Goal: Task Accomplishment & Management: Manage account settings

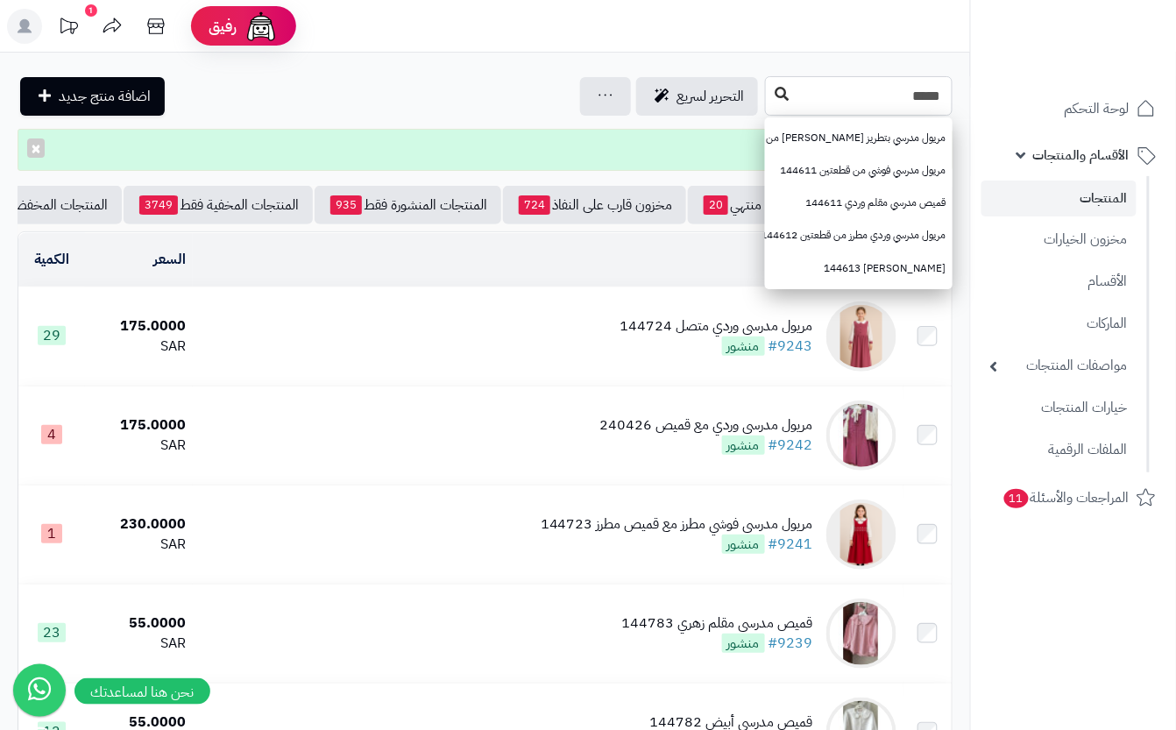
type input "*****"
click at [769, 103] on button at bounding box center [782, 94] width 26 height 33
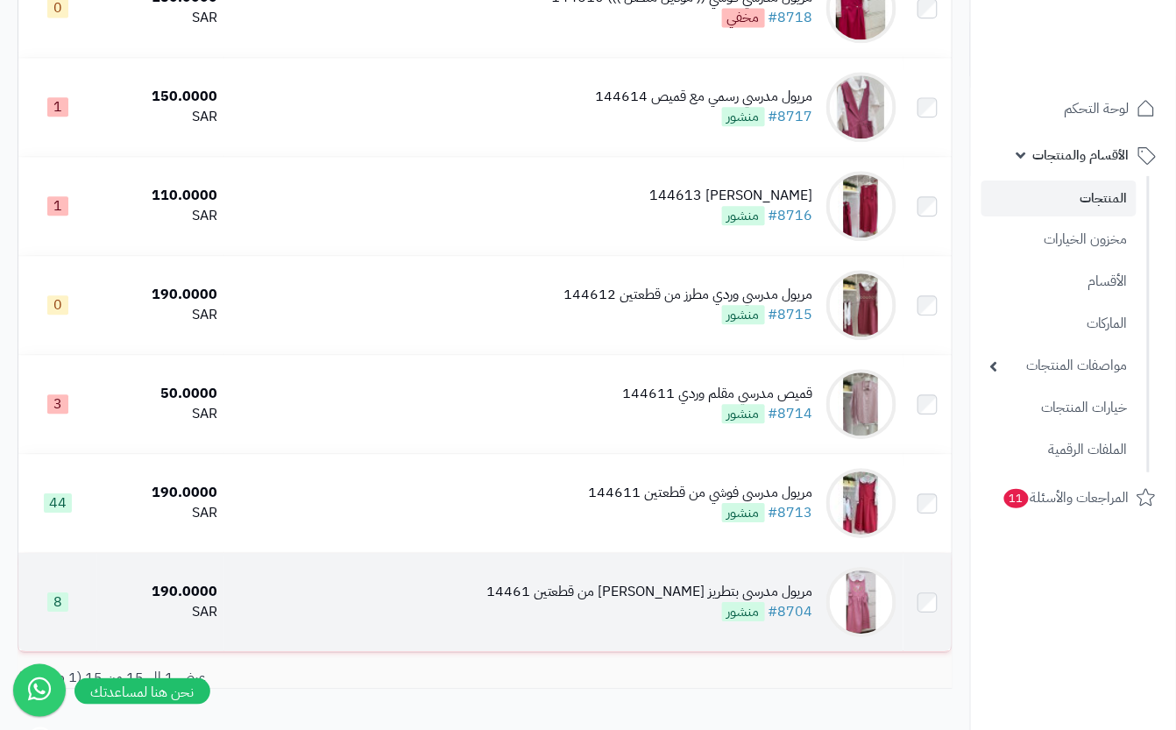
scroll to position [1182, 0]
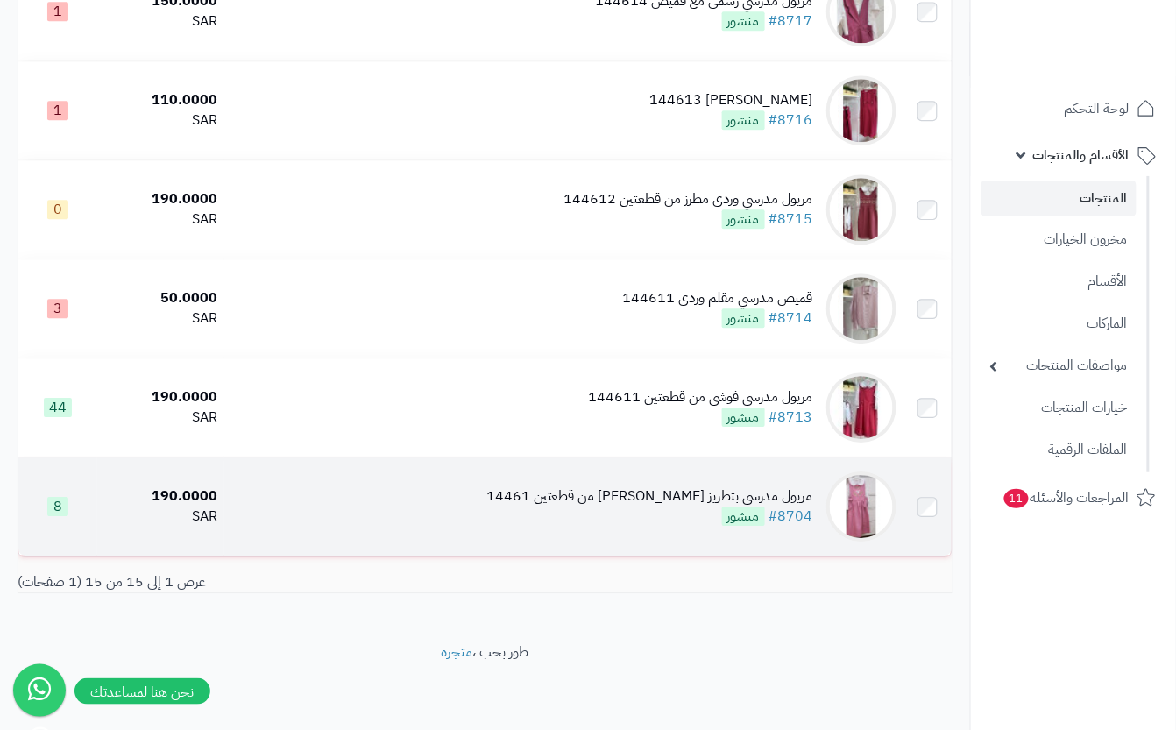
click at [614, 531] on td "مريول مدرسي بتطريز ماي ميلودي من قطعتين 14461 #8704 منشور" at bounding box center [563, 507] width 679 height 98
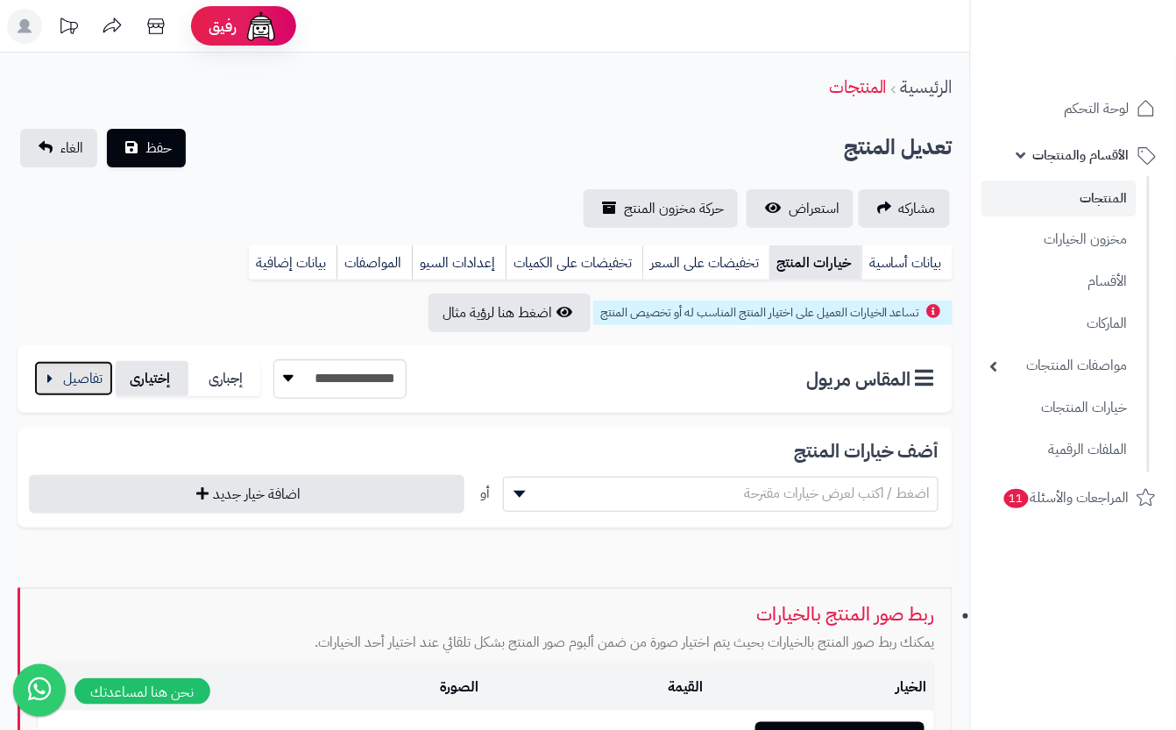
drag, startPoint x: 106, startPoint y: 386, endPoint x: 141, endPoint y: 373, distance: 37.1
click at [110, 386] on button "button" at bounding box center [73, 378] width 79 height 35
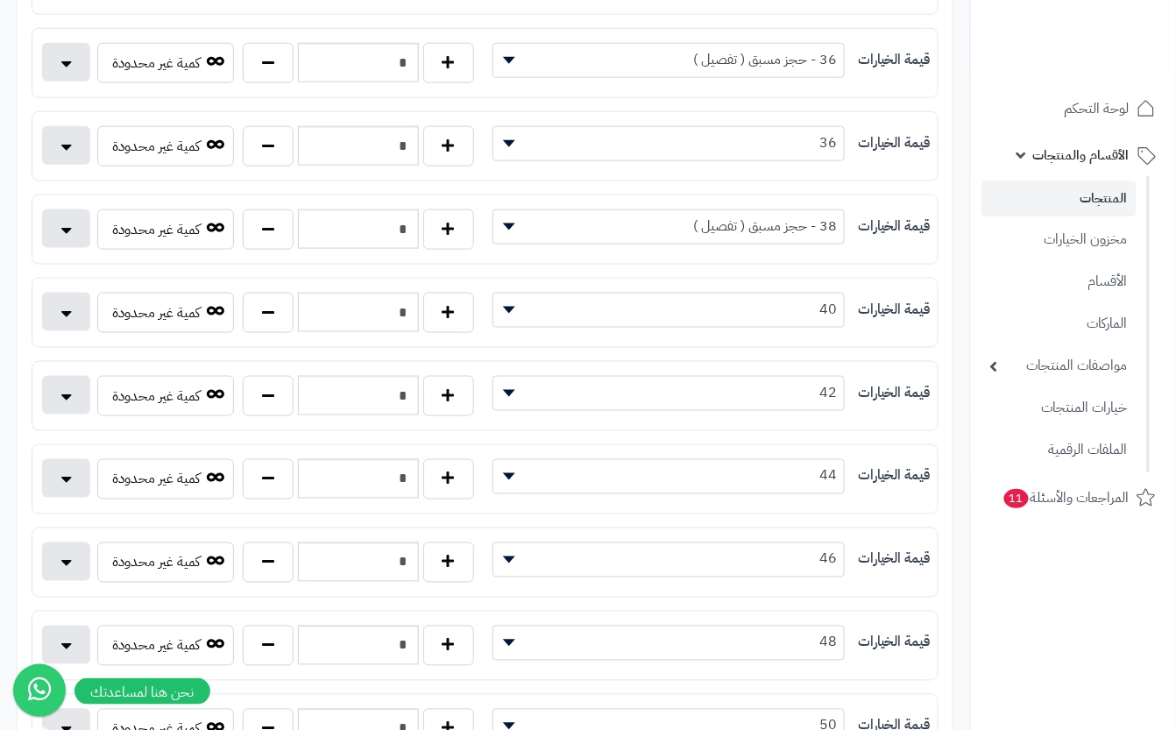
scroll to position [584, 0]
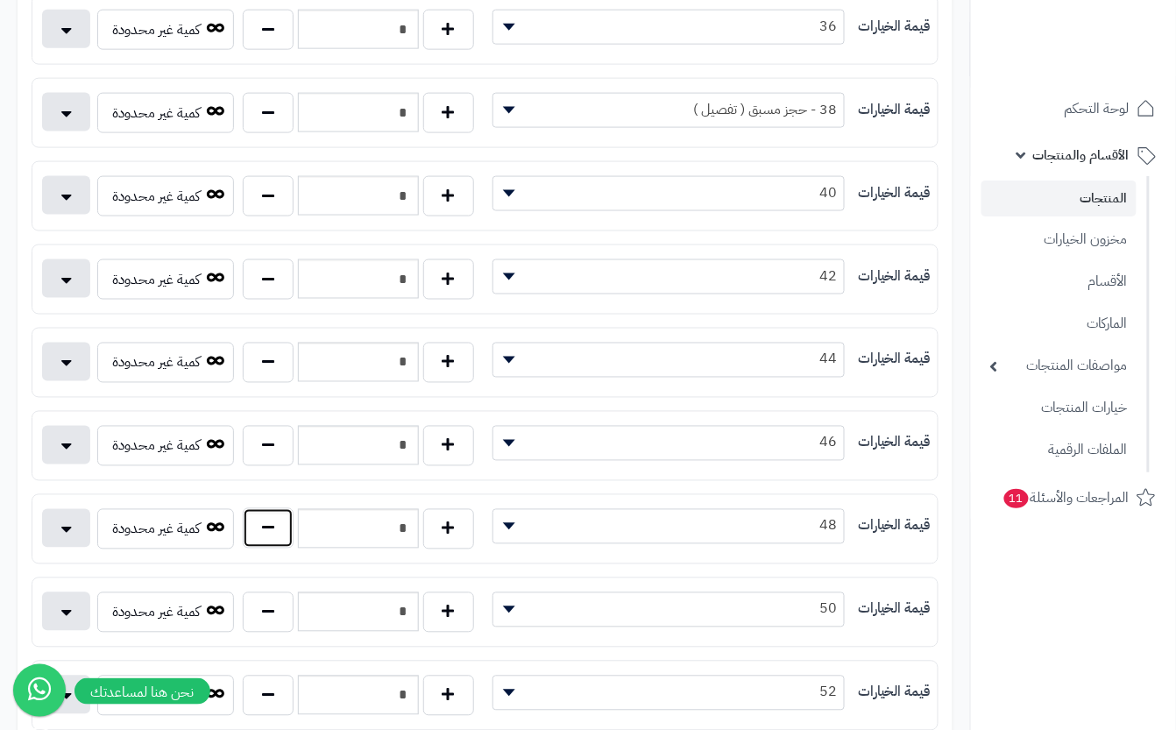
click at [257, 545] on button "button" at bounding box center [268, 528] width 51 height 40
type input "*"
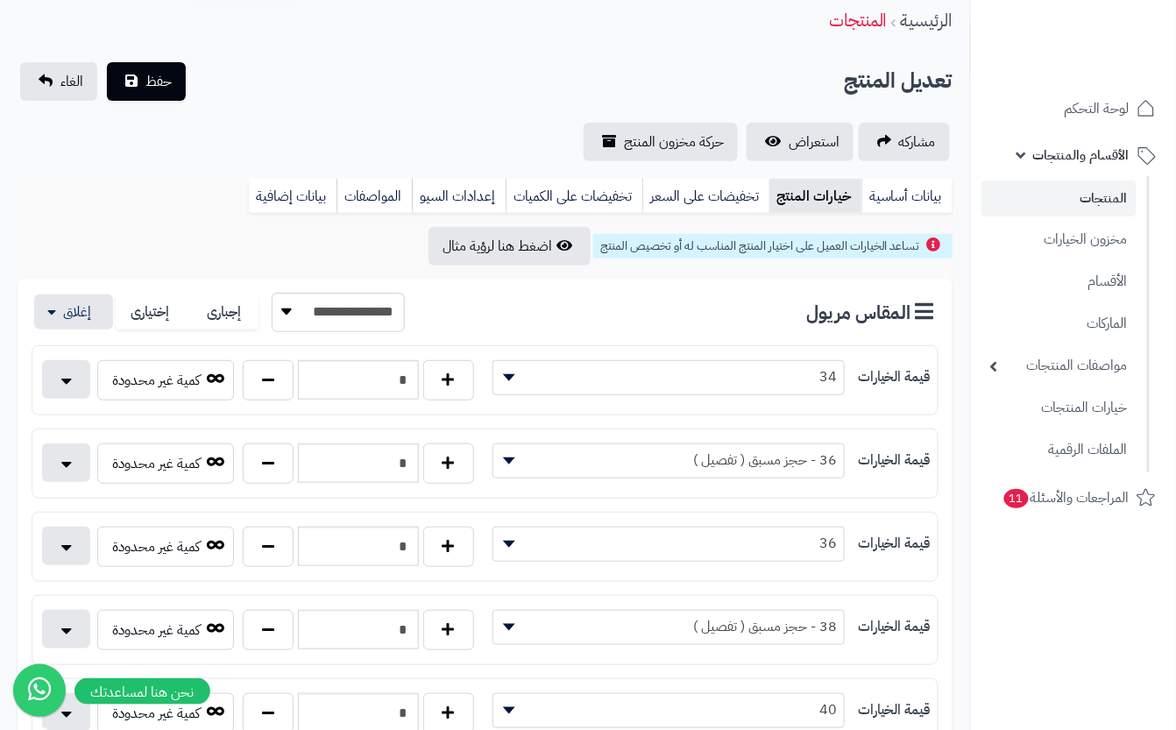
scroll to position [0, 0]
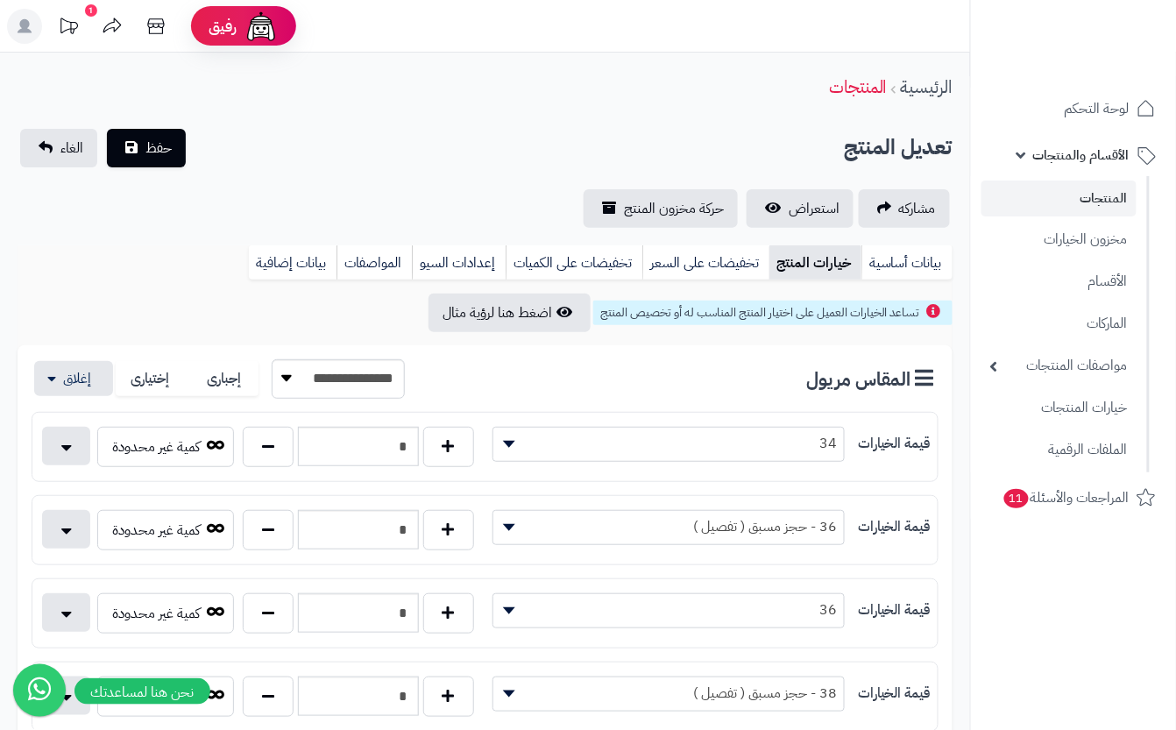
click at [296, 156] on div "تعديل المنتج حفظ الغاء" at bounding box center [485, 148] width 935 height 39
drag, startPoint x: 203, startPoint y: 153, endPoint x: 167, endPoint y: 166, distance: 39.1
click at [188, 166] on div "تعديل المنتج حفظ الغاء" at bounding box center [485, 148] width 935 height 39
click at [159, 163] on button "حفظ" at bounding box center [146, 147] width 79 height 39
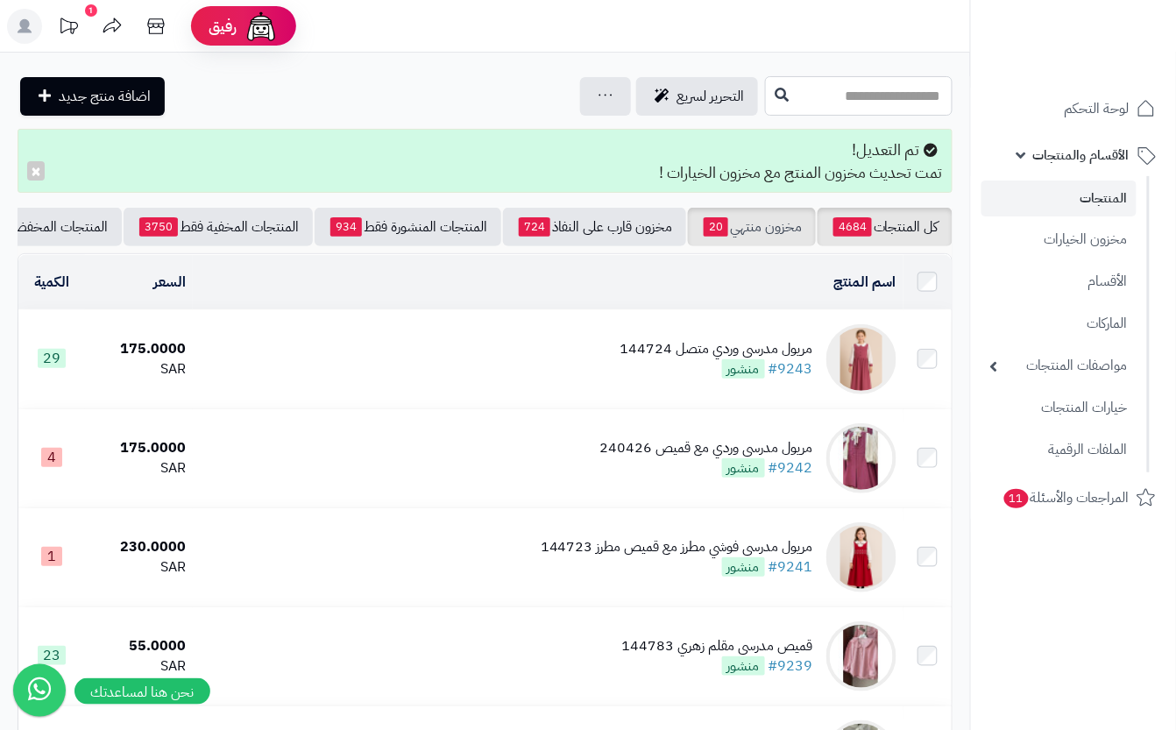
drag, startPoint x: 861, startPoint y: 103, endPoint x: 777, endPoint y: 230, distance: 151.7
click at [861, 103] on input "text" at bounding box center [859, 95] width 188 height 39
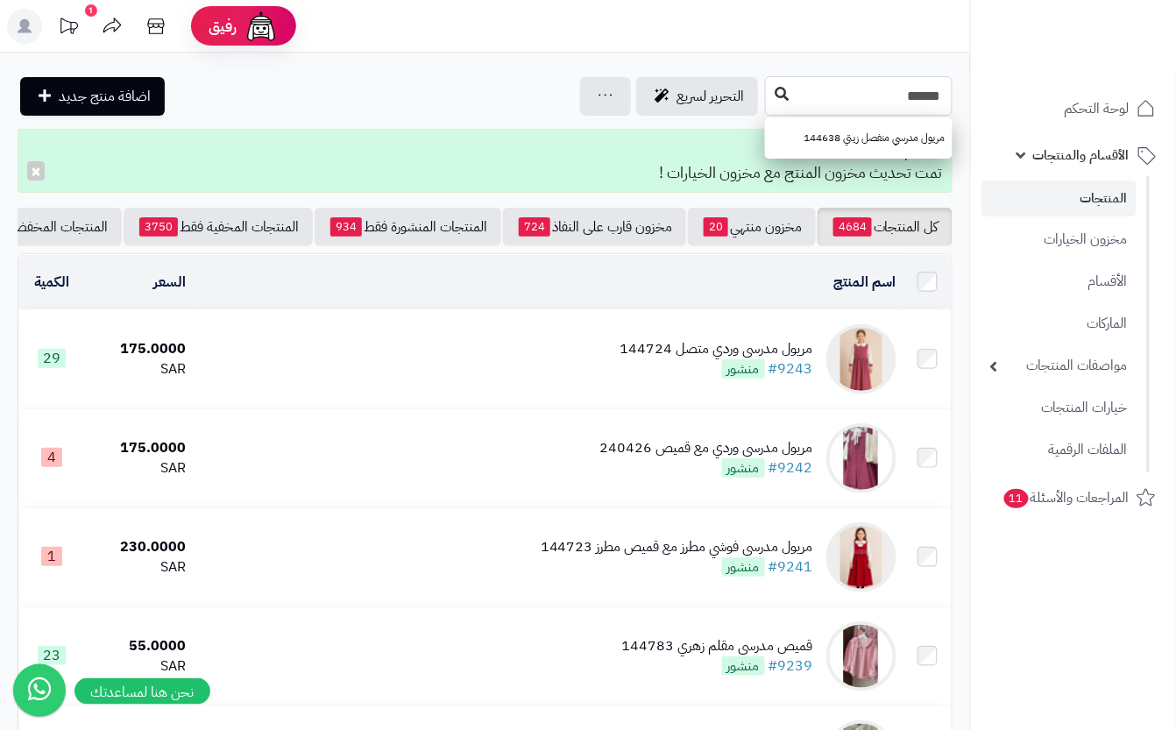
type input "******"
click at [775, 100] on icon at bounding box center [782, 94] width 14 height 14
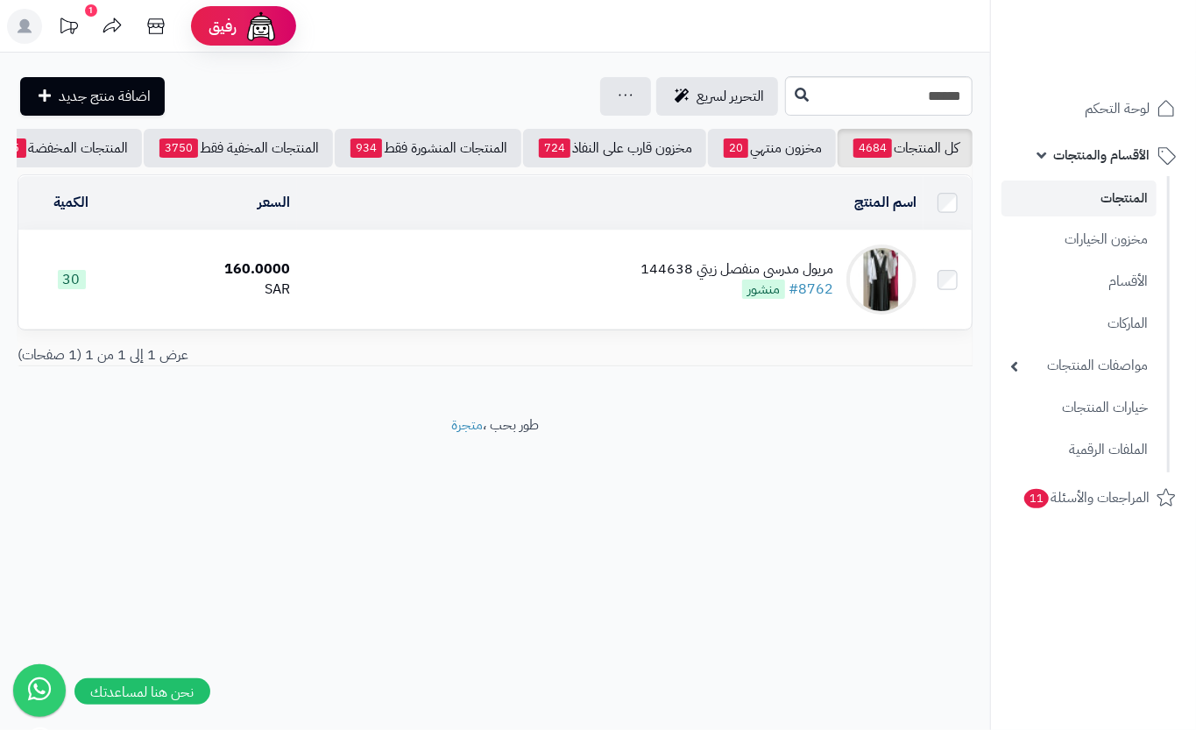
click at [415, 289] on td "مريول مدرسي منفصل زيتي 144638 #8762 منشور" at bounding box center [610, 280] width 627 height 98
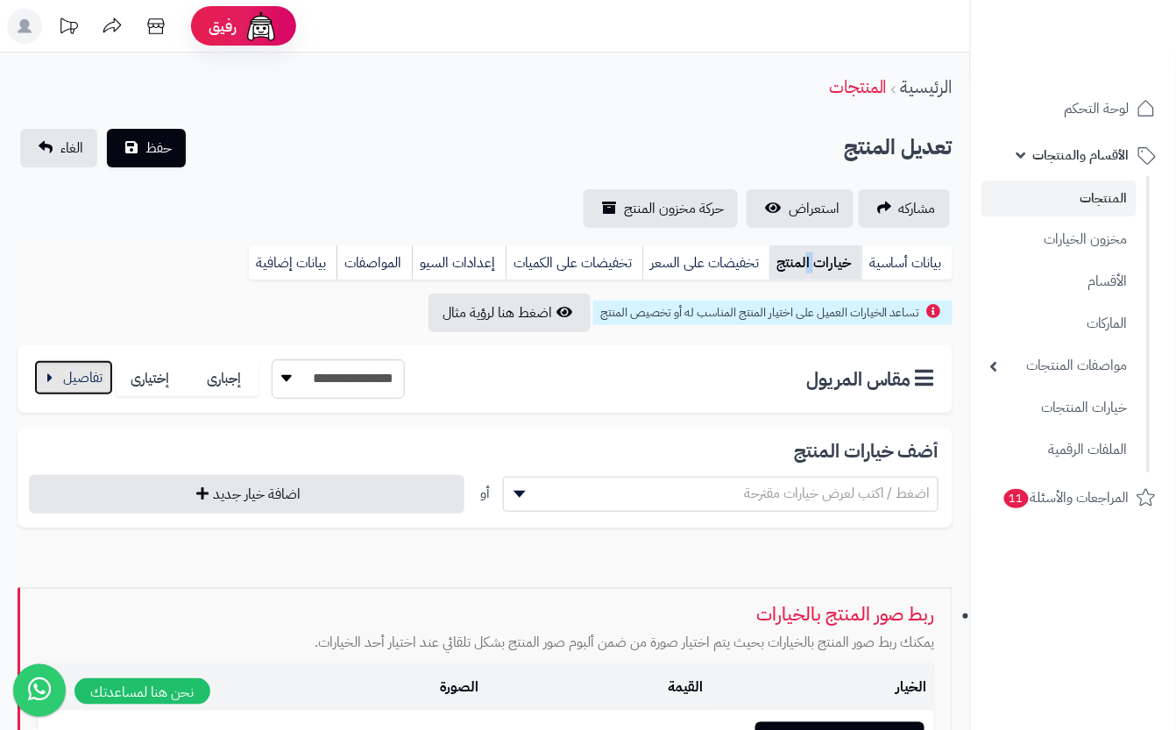
click at [84, 386] on button "button" at bounding box center [73, 377] width 79 height 35
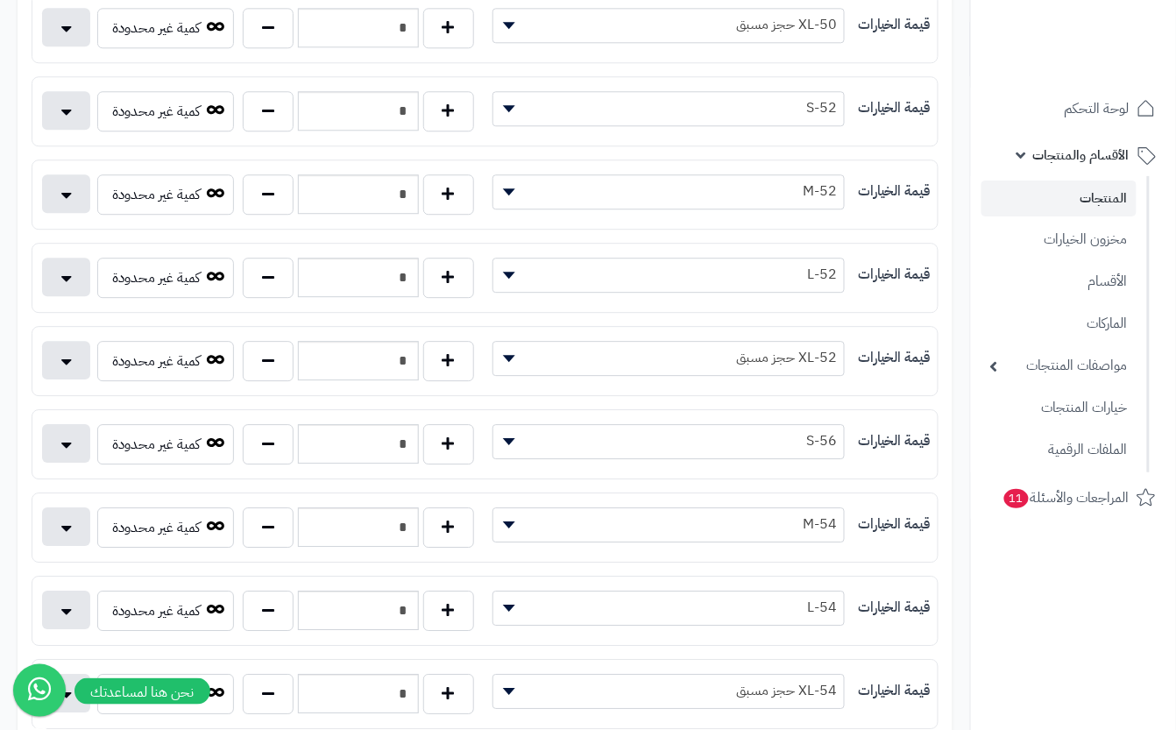
scroll to position [1285, 0]
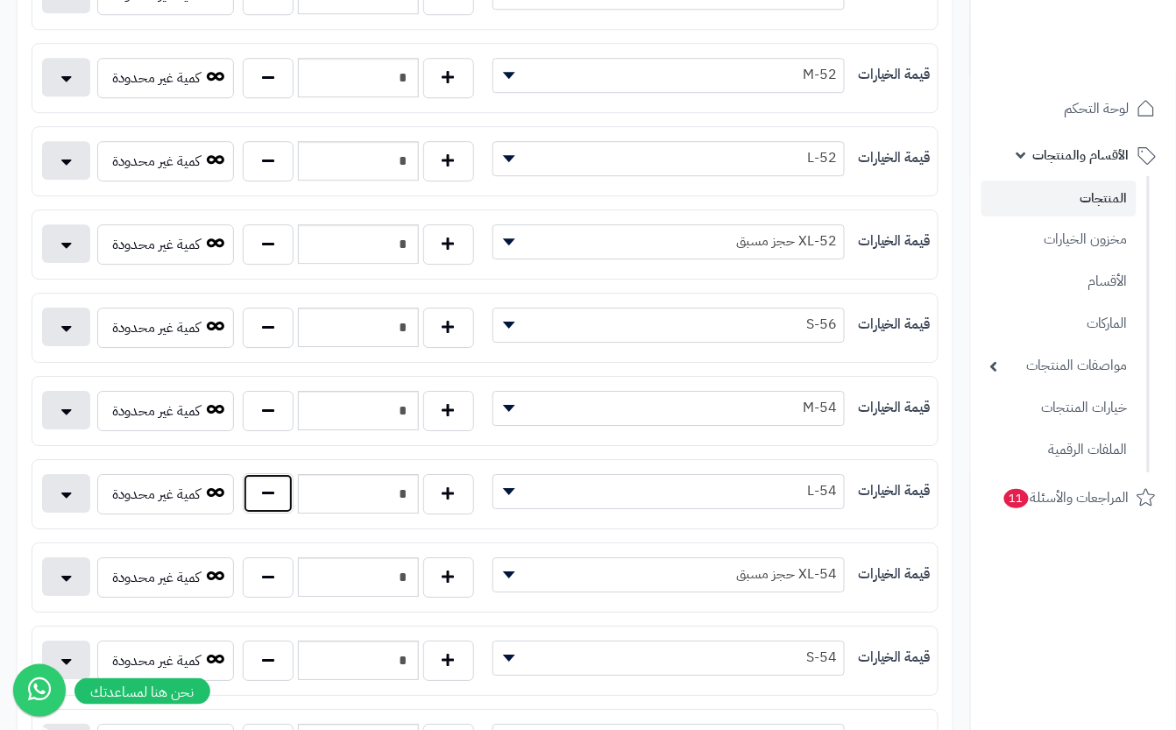
click at [261, 505] on button "button" at bounding box center [268, 493] width 51 height 40
type input "*"
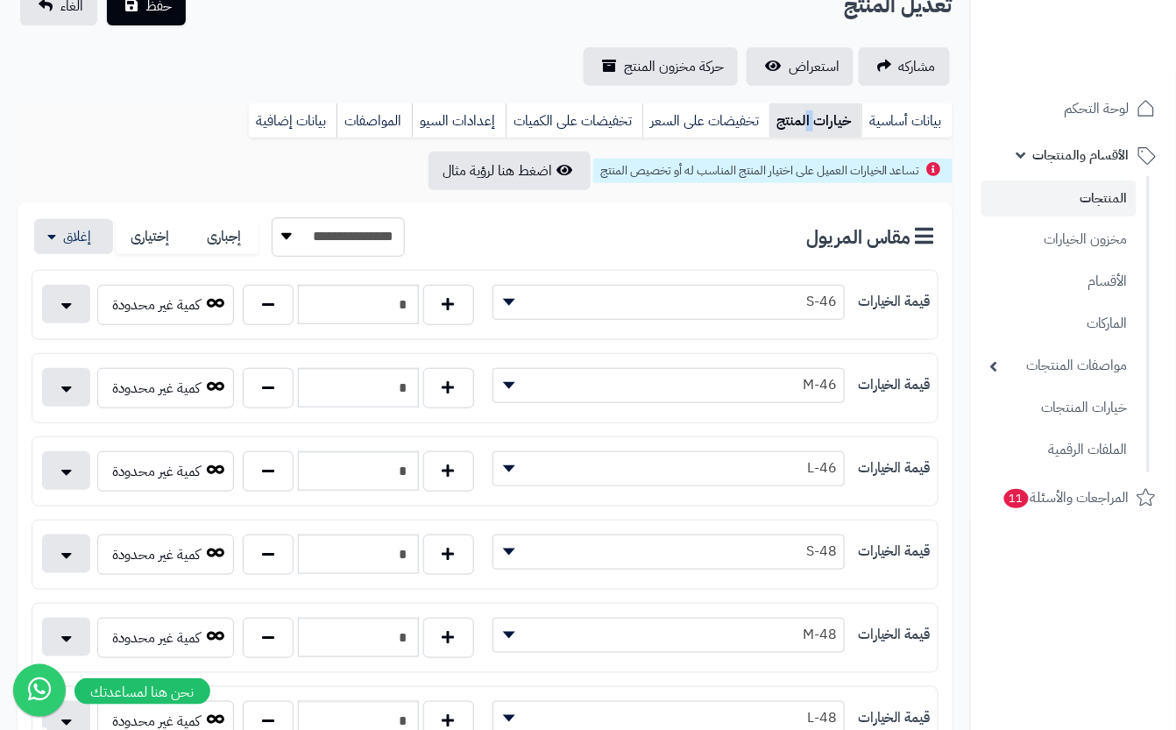
scroll to position [0, 0]
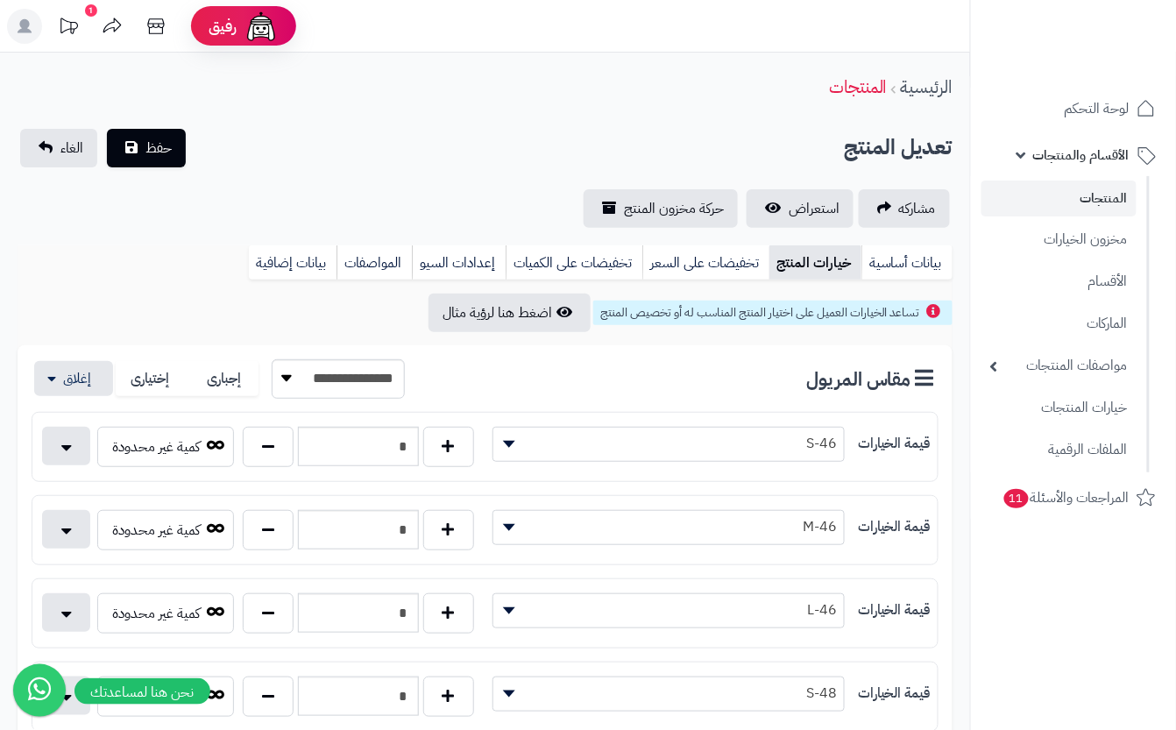
click at [387, 155] on div "تعديل المنتج حفظ الغاء" at bounding box center [485, 148] width 935 height 39
click at [161, 153] on span "حفظ" at bounding box center [159, 147] width 26 height 21
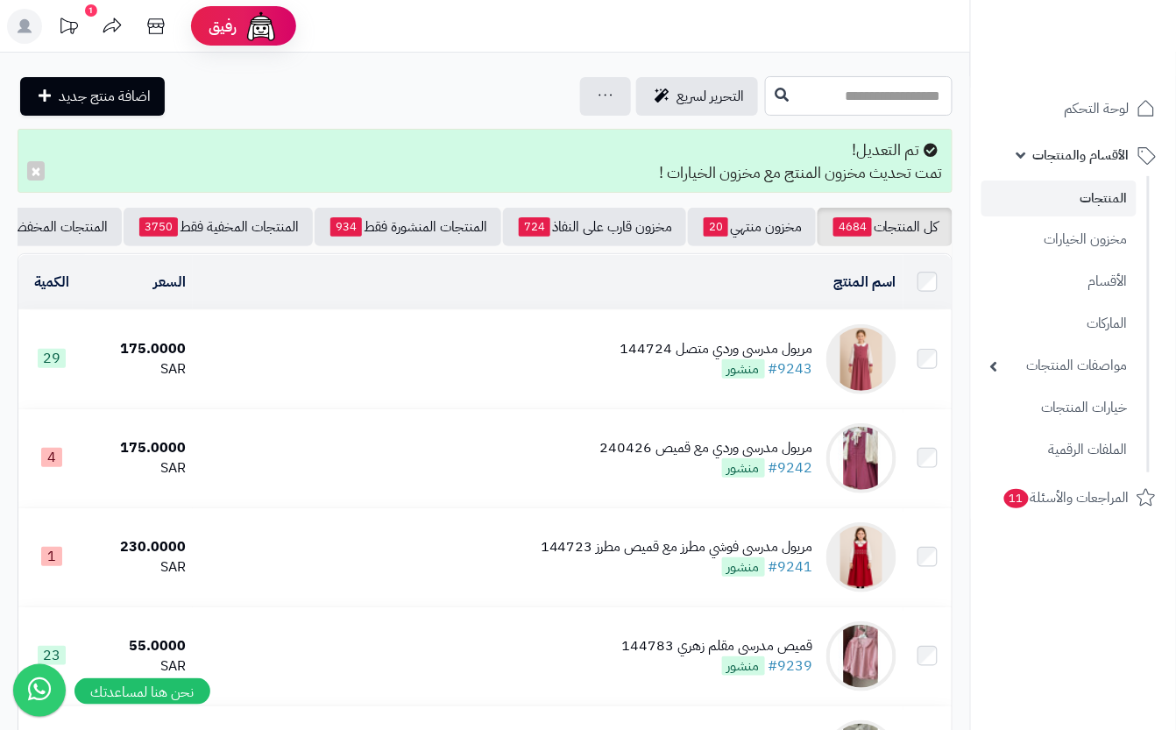
click at [786, 82] on input "text" at bounding box center [859, 95] width 188 height 39
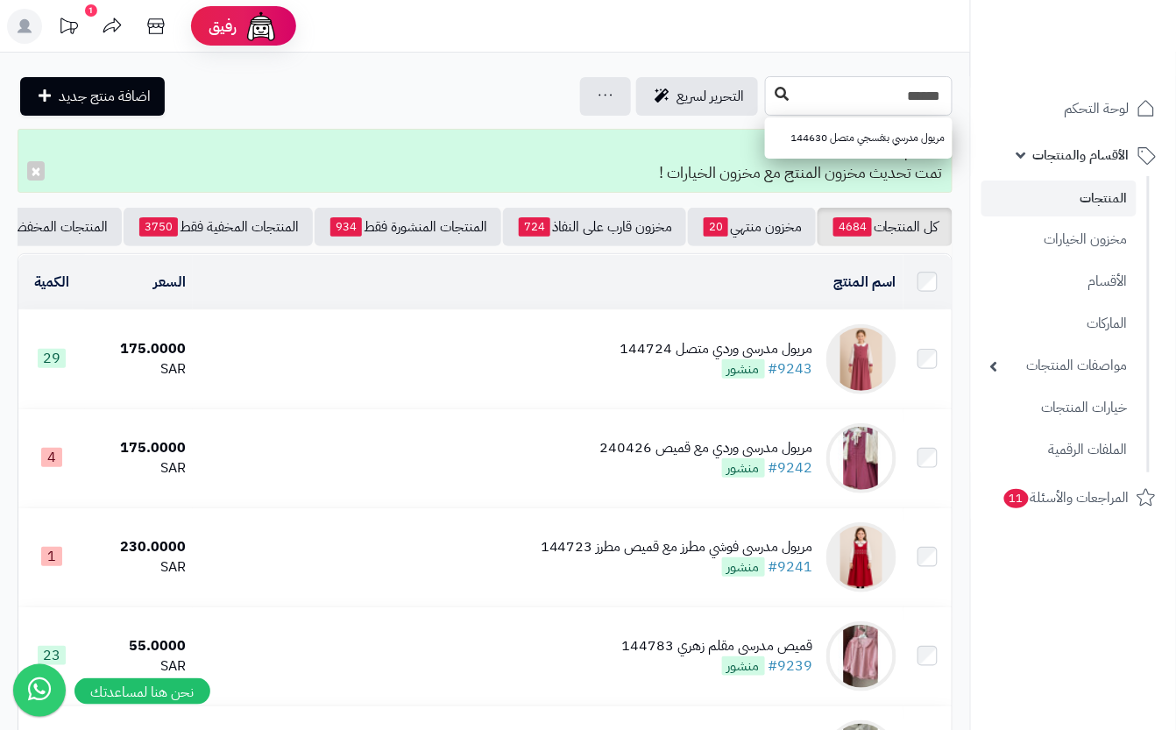
type input "******"
click at [775, 95] on icon at bounding box center [782, 94] width 14 height 14
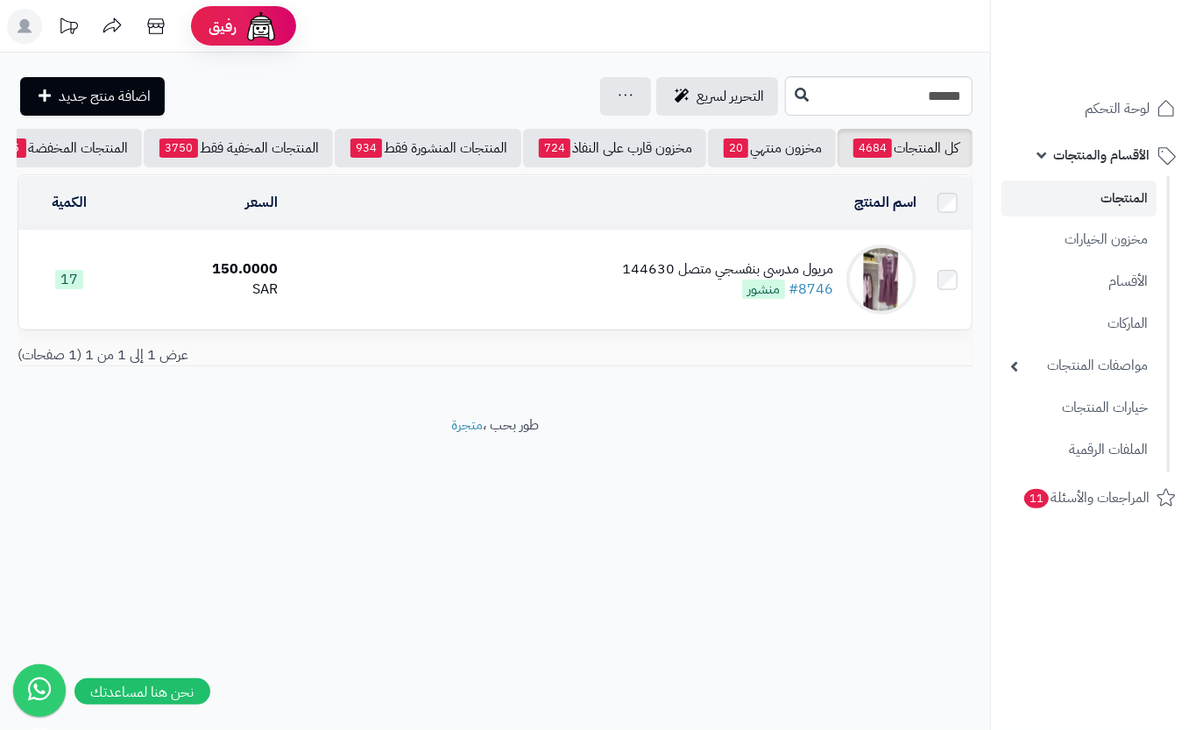
click at [415, 282] on td "مريول مدرسي بنفسجي متصل 144630 #8746 منشور" at bounding box center [604, 280] width 639 height 98
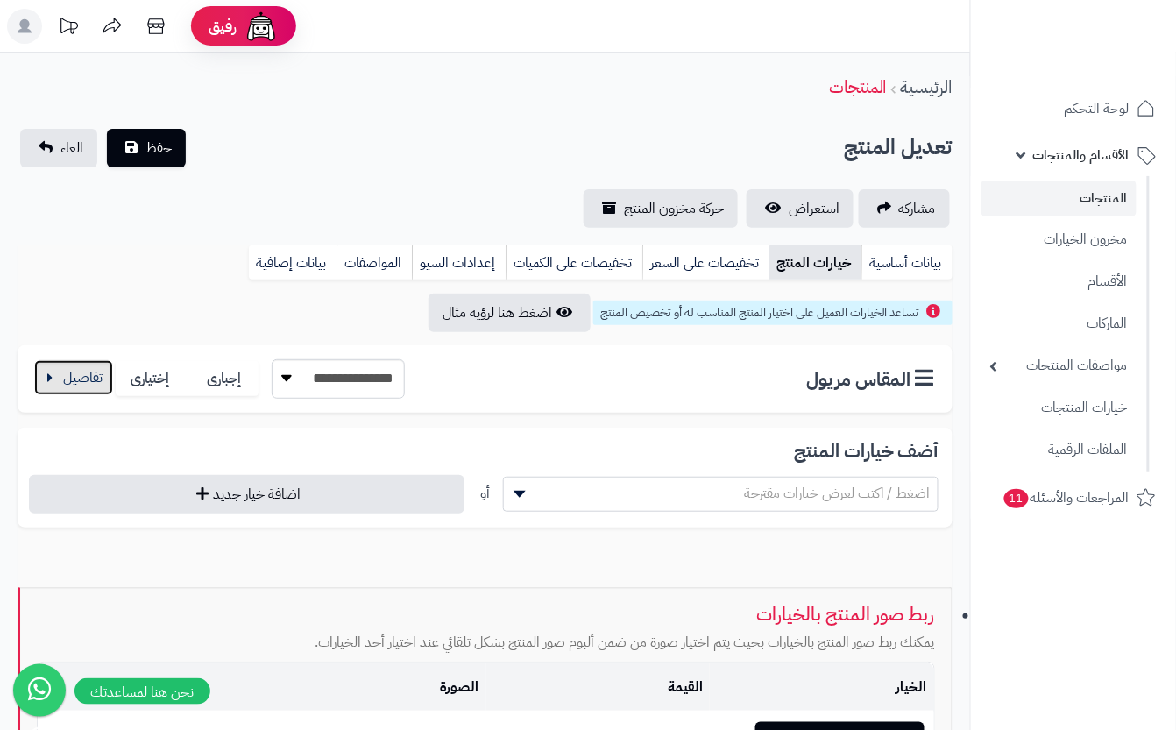
click at [67, 379] on button "button" at bounding box center [73, 377] width 79 height 35
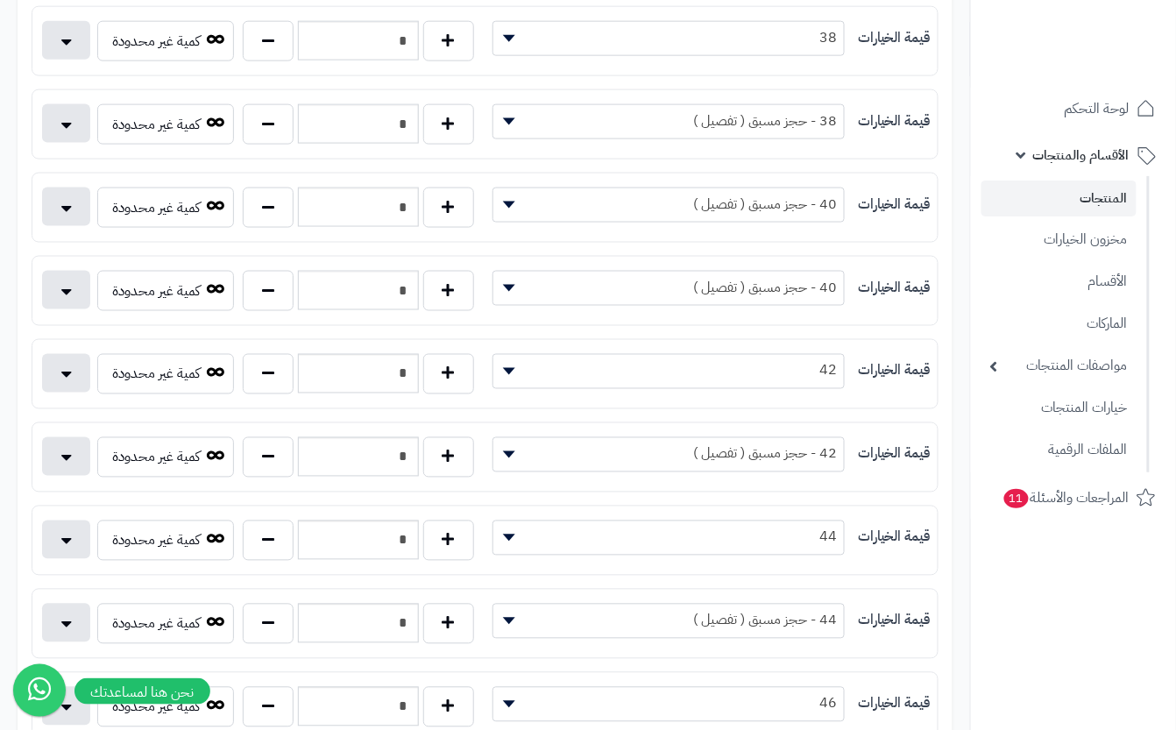
scroll to position [584, 0]
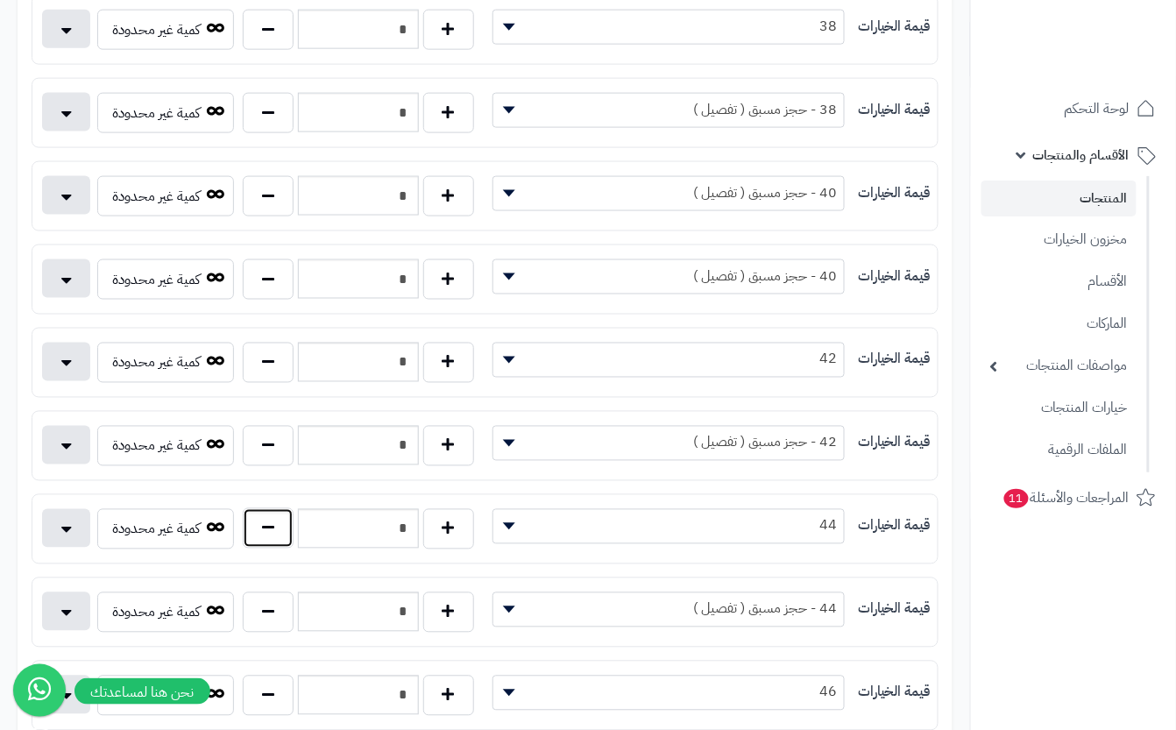
click at [247, 527] on button "button" at bounding box center [268, 528] width 51 height 40
type input "*"
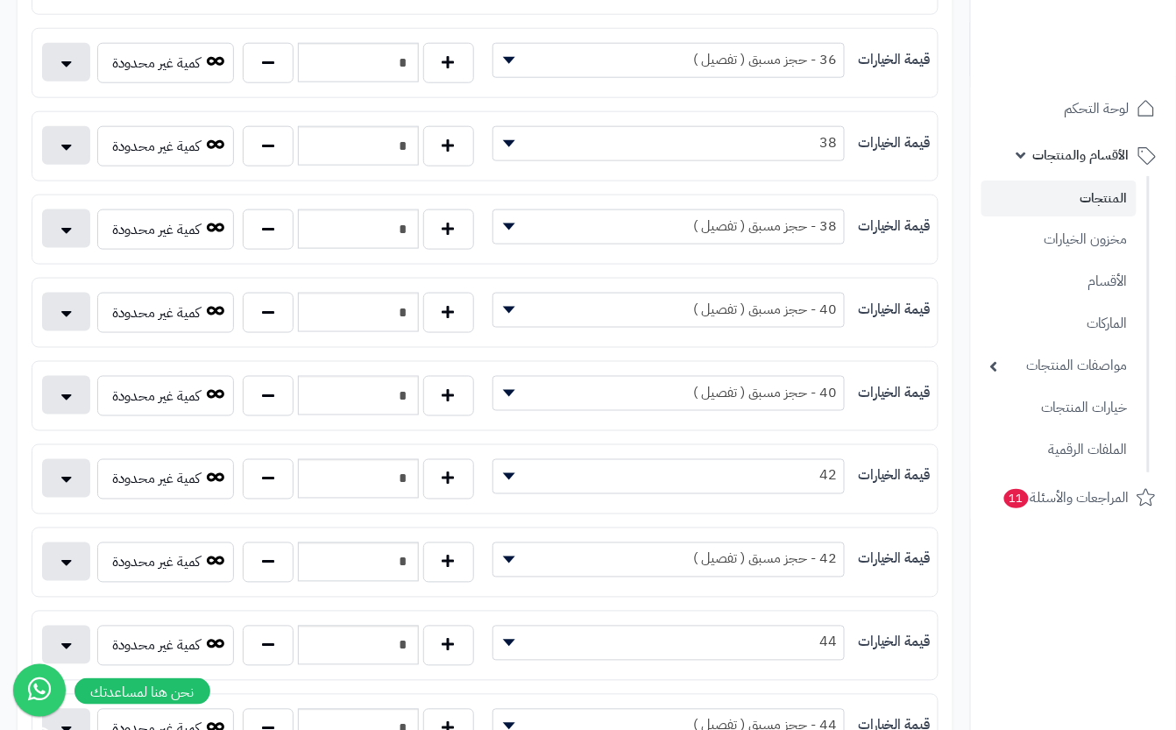
scroll to position [0, 0]
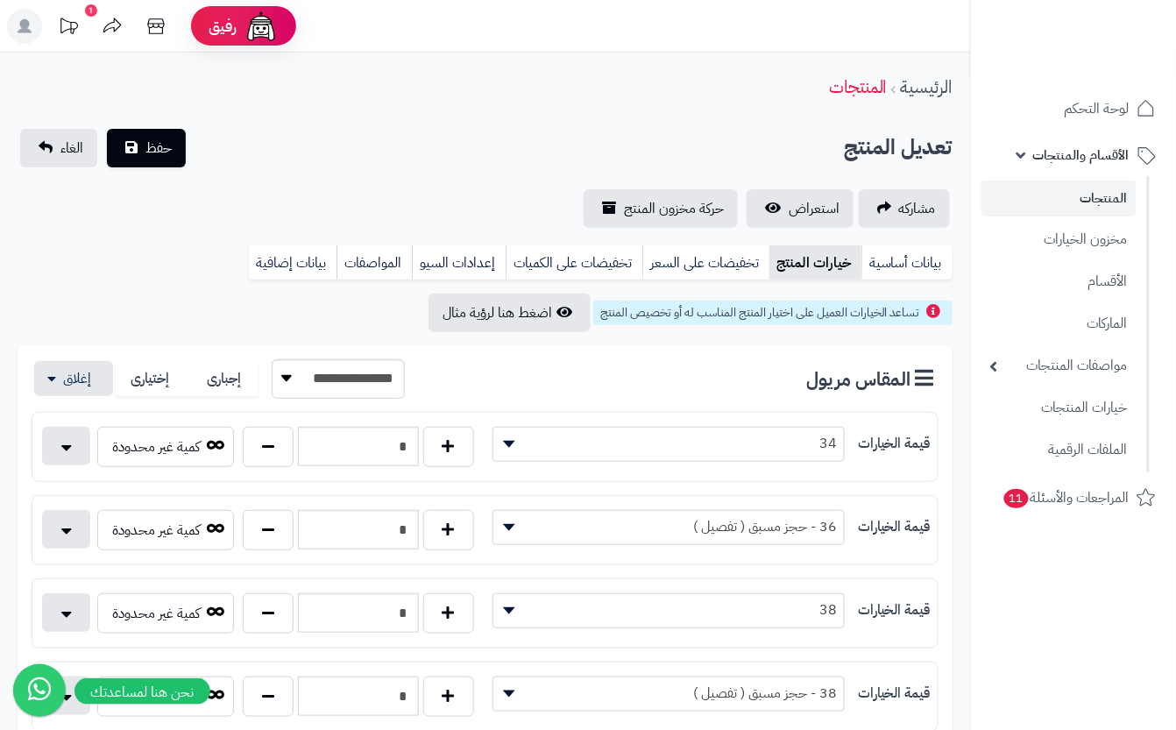
drag, startPoint x: 355, startPoint y: 103, endPoint x: 190, endPoint y: 119, distance: 165.5
click at [148, 151] on span "حفظ" at bounding box center [159, 147] width 26 height 21
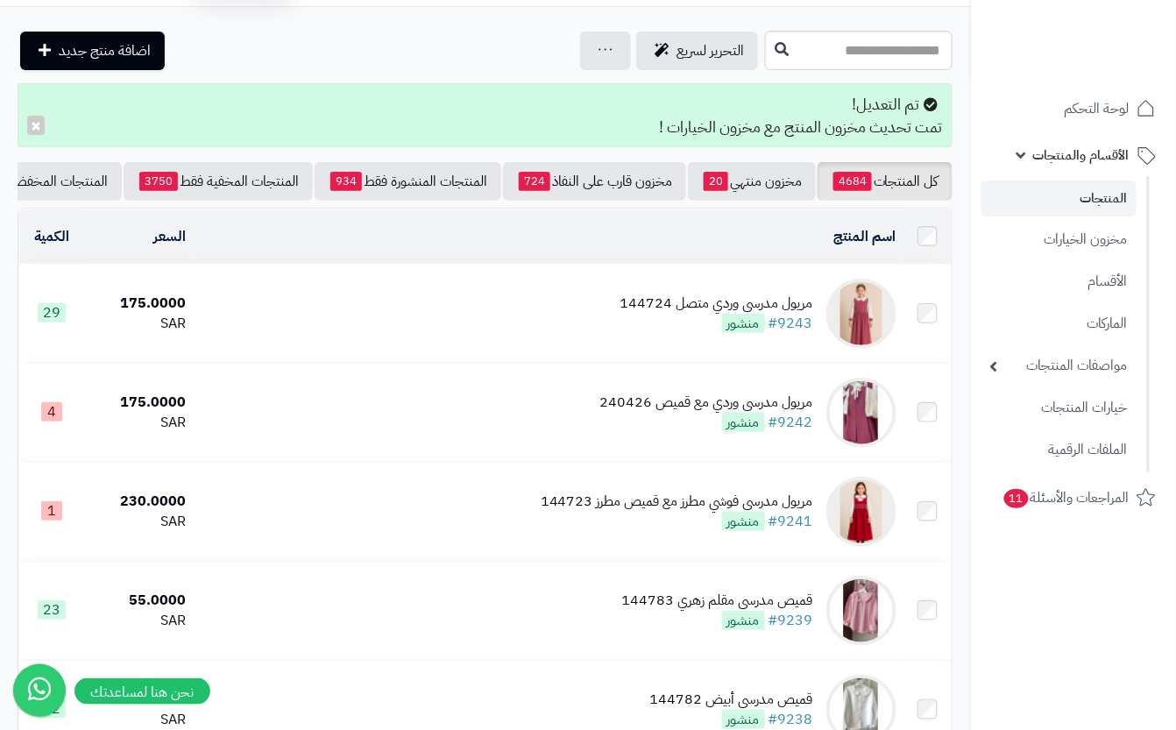
scroll to position [110, 0]
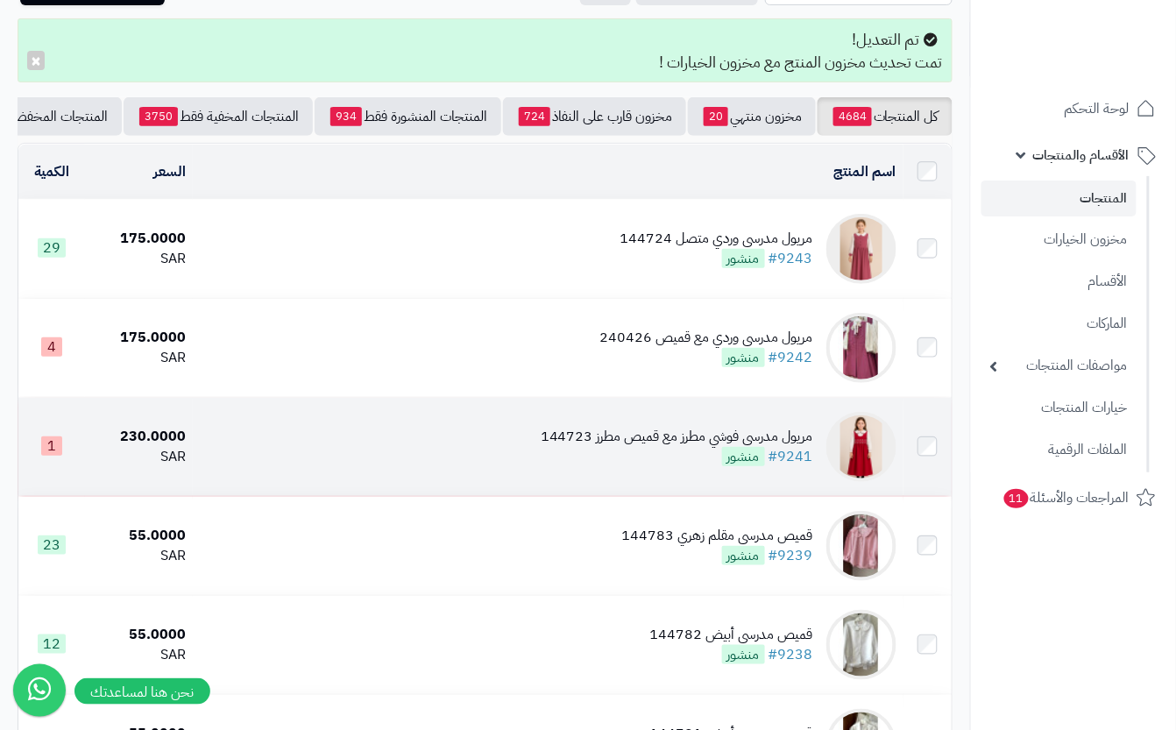
click at [604, 447] on div "مريول مدرسي فوشي مطرز مع قميص مطرز 144723" at bounding box center [677, 437] width 273 height 20
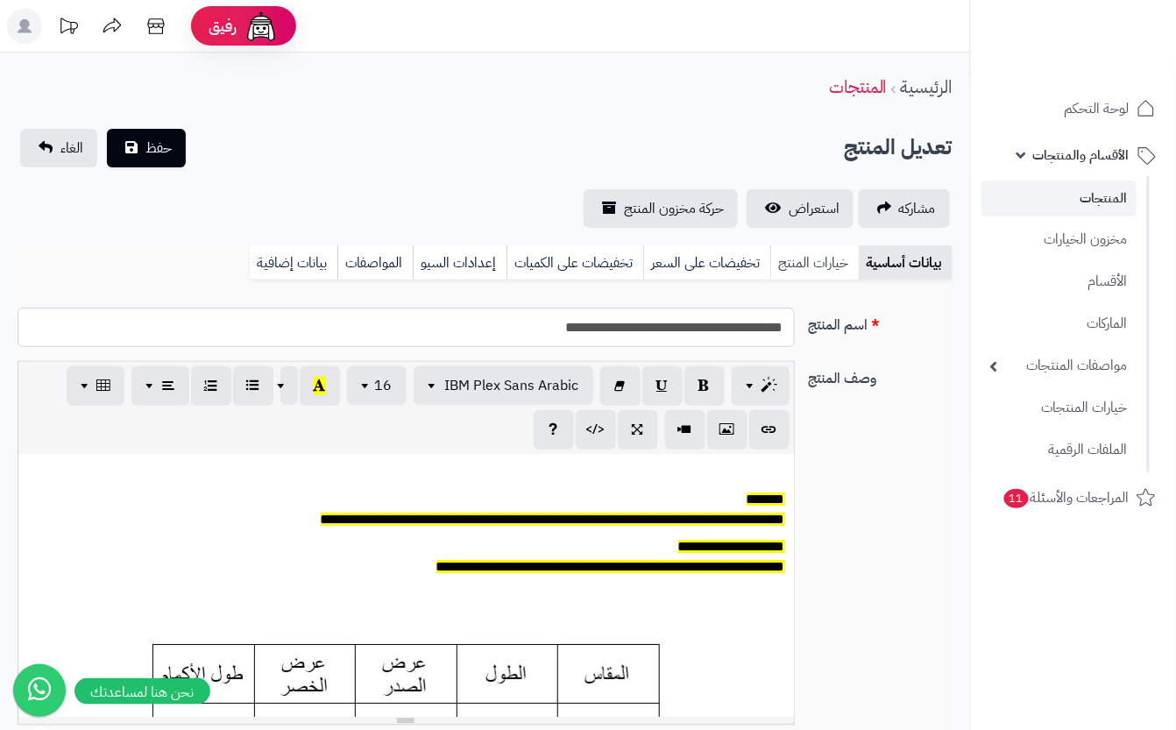
scroll to position [0, 19]
click at [828, 261] on link "خيارات المنتج" at bounding box center [814, 262] width 89 height 35
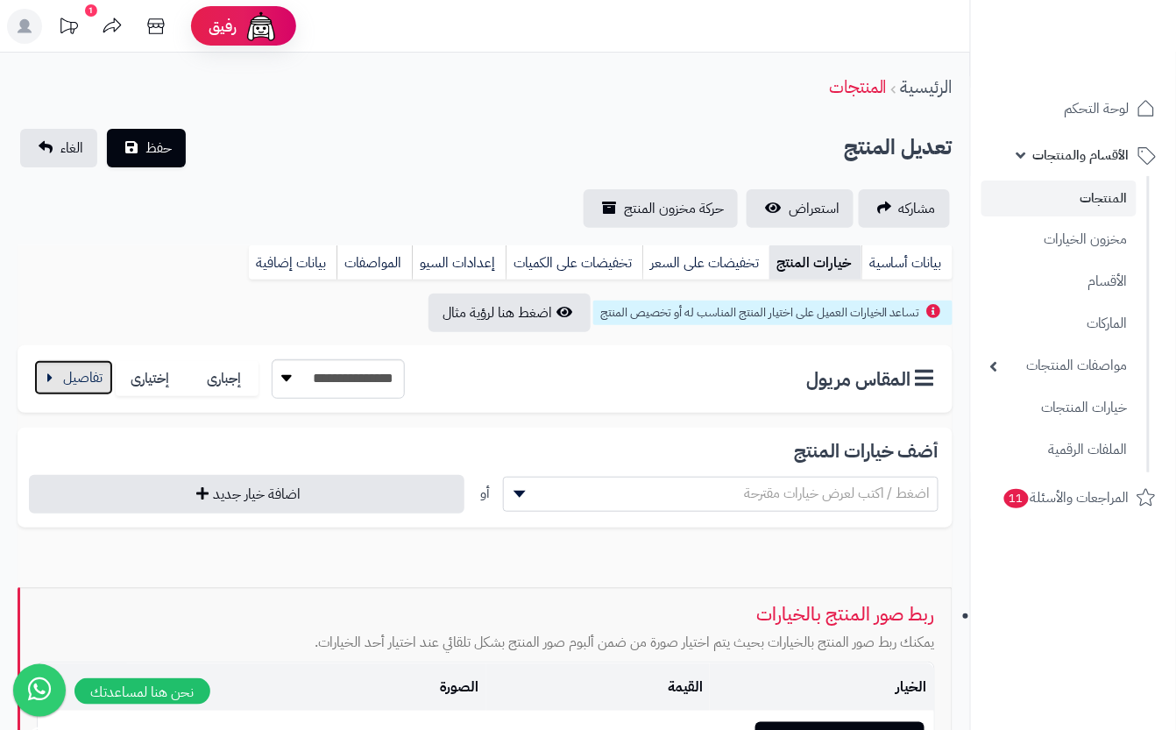
click at [64, 379] on button "button" at bounding box center [73, 377] width 79 height 35
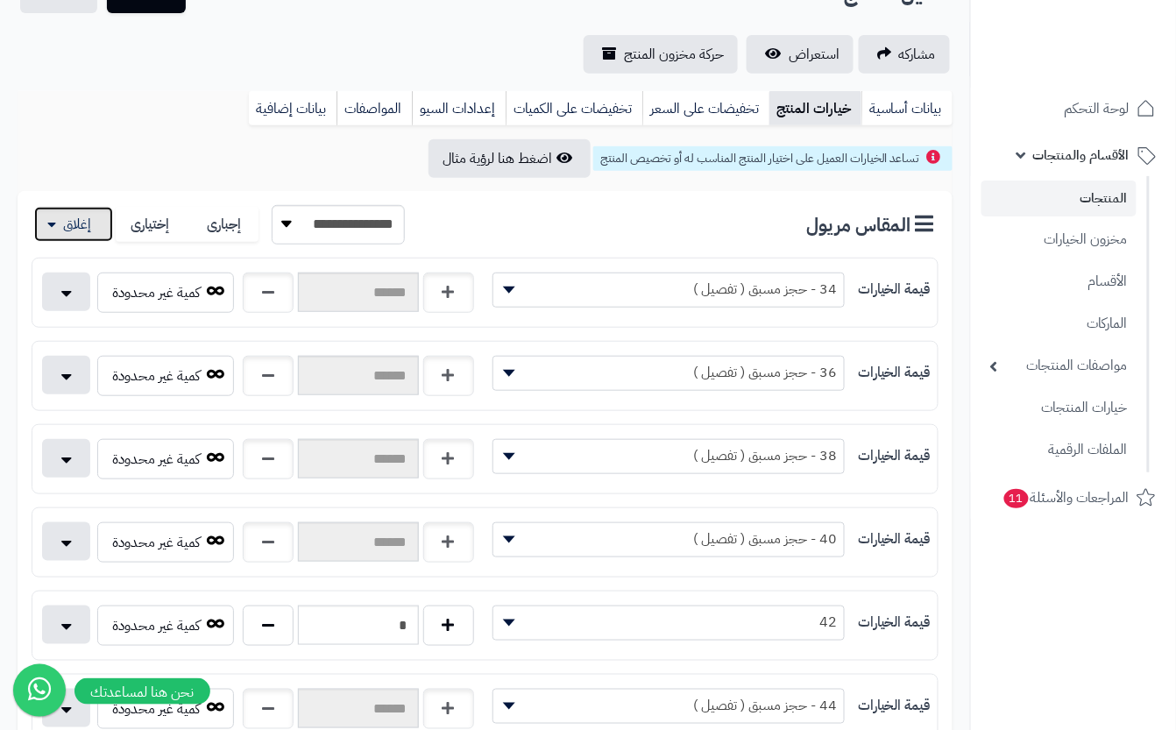
scroll to position [0, 0]
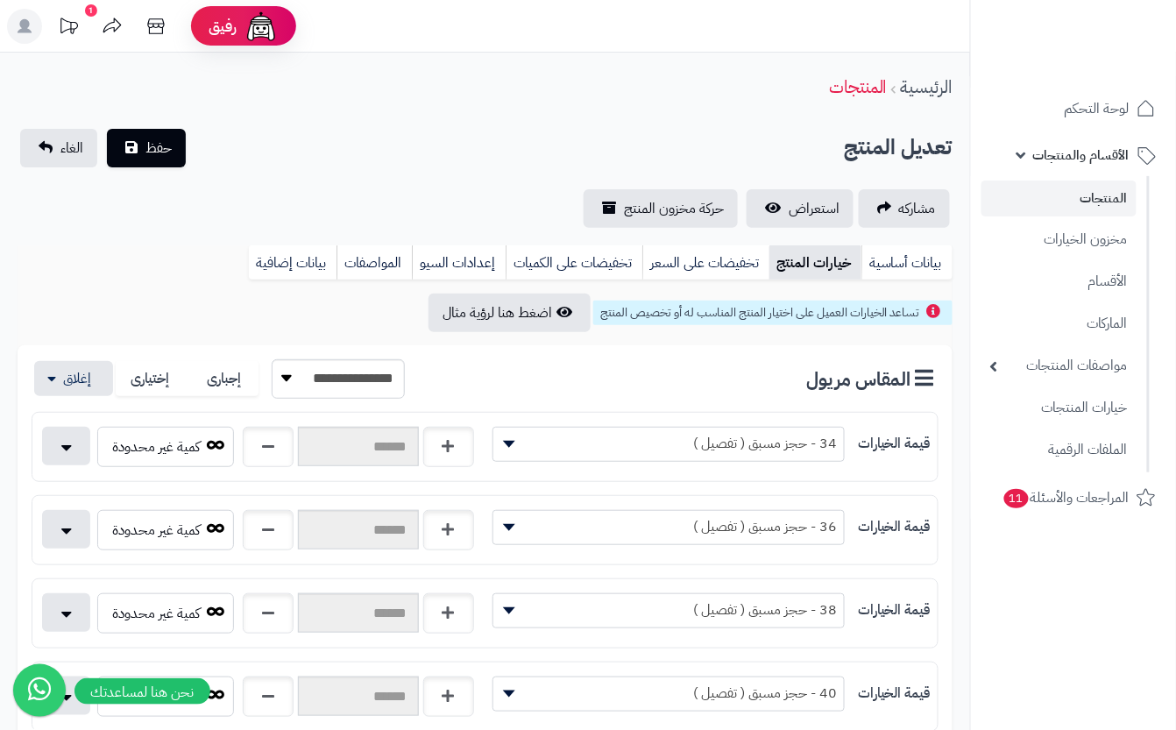
click at [351, 180] on div "**********" at bounding box center [485, 178] width 970 height 99
click at [880, 260] on link "بيانات أساسية" at bounding box center [907, 262] width 91 height 35
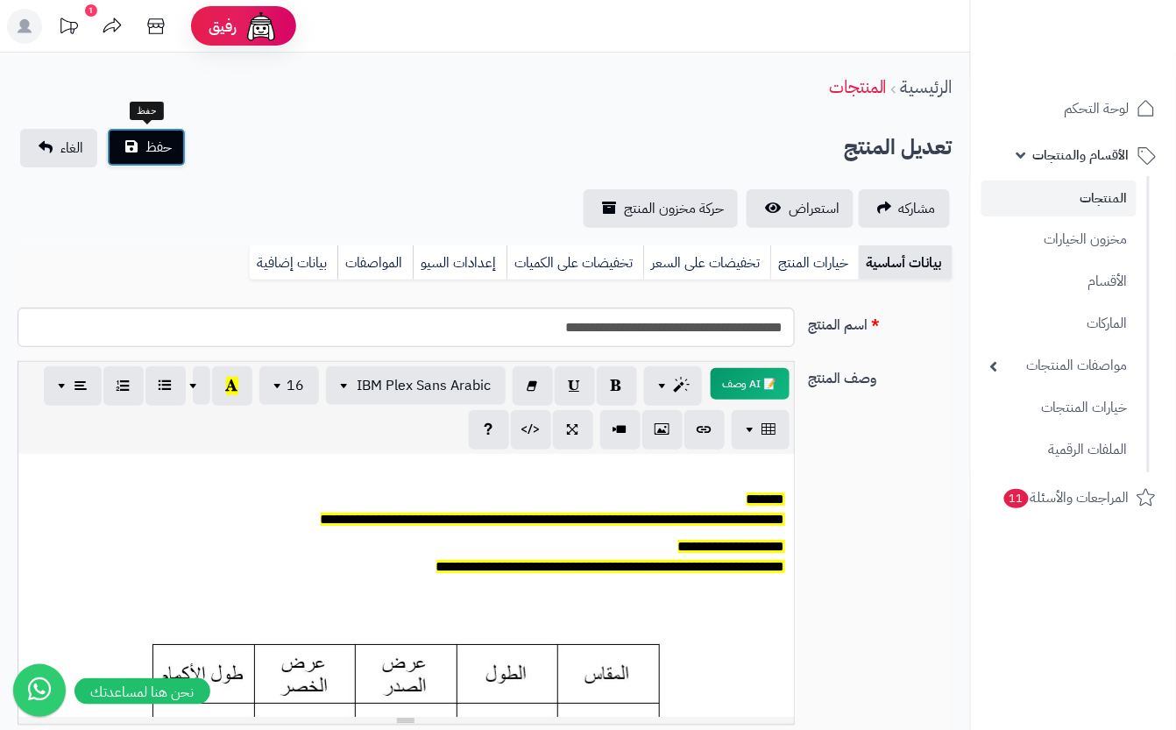
click at [154, 148] on span "حفظ" at bounding box center [159, 147] width 26 height 21
